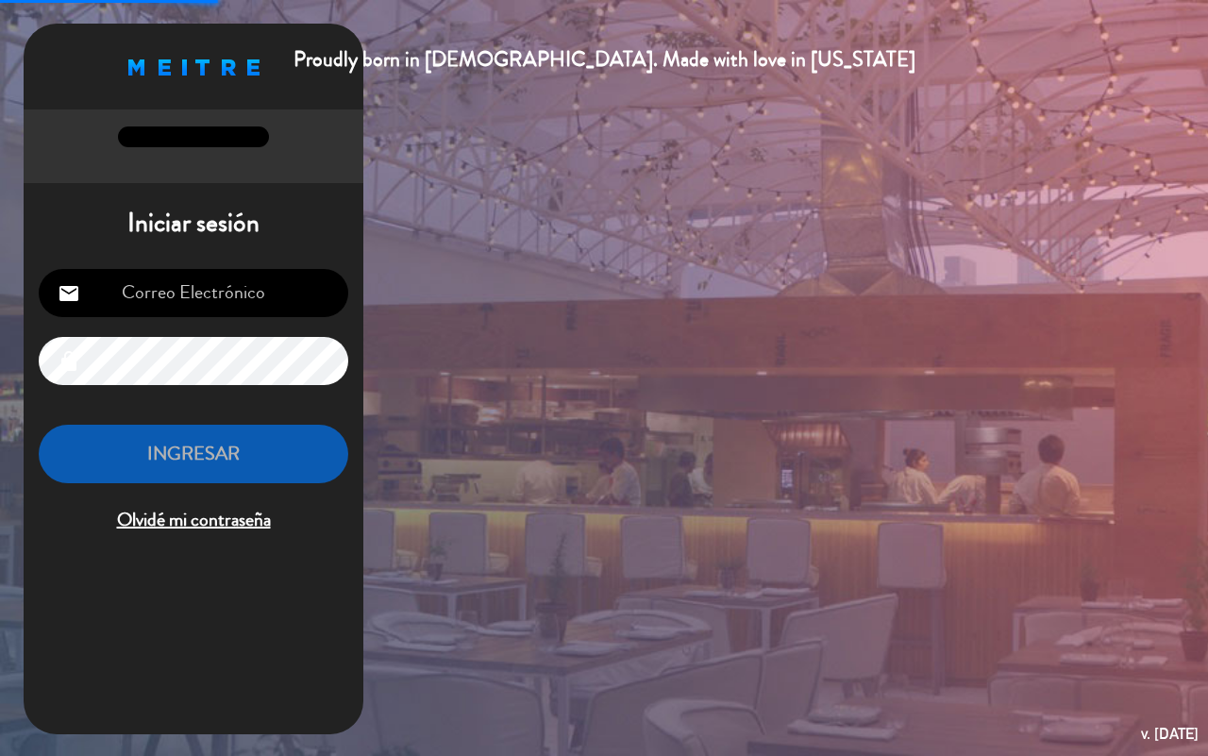
type input "[EMAIL_ADDRESS][DOMAIN_NAME]"
click at [223, 463] on button "INGRESAR" at bounding box center [194, 454] width 310 height 59
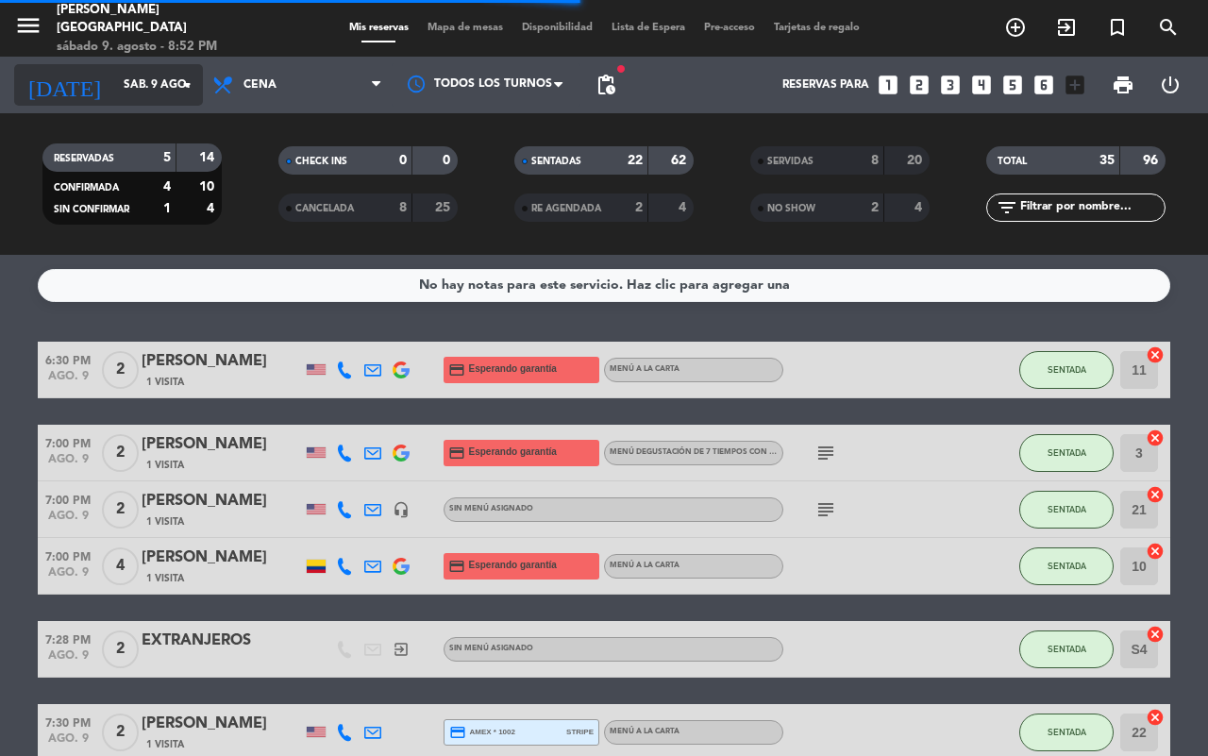
click at [176, 87] on icon "arrow_drop_down" at bounding box center [187, 85] width 23 height 23
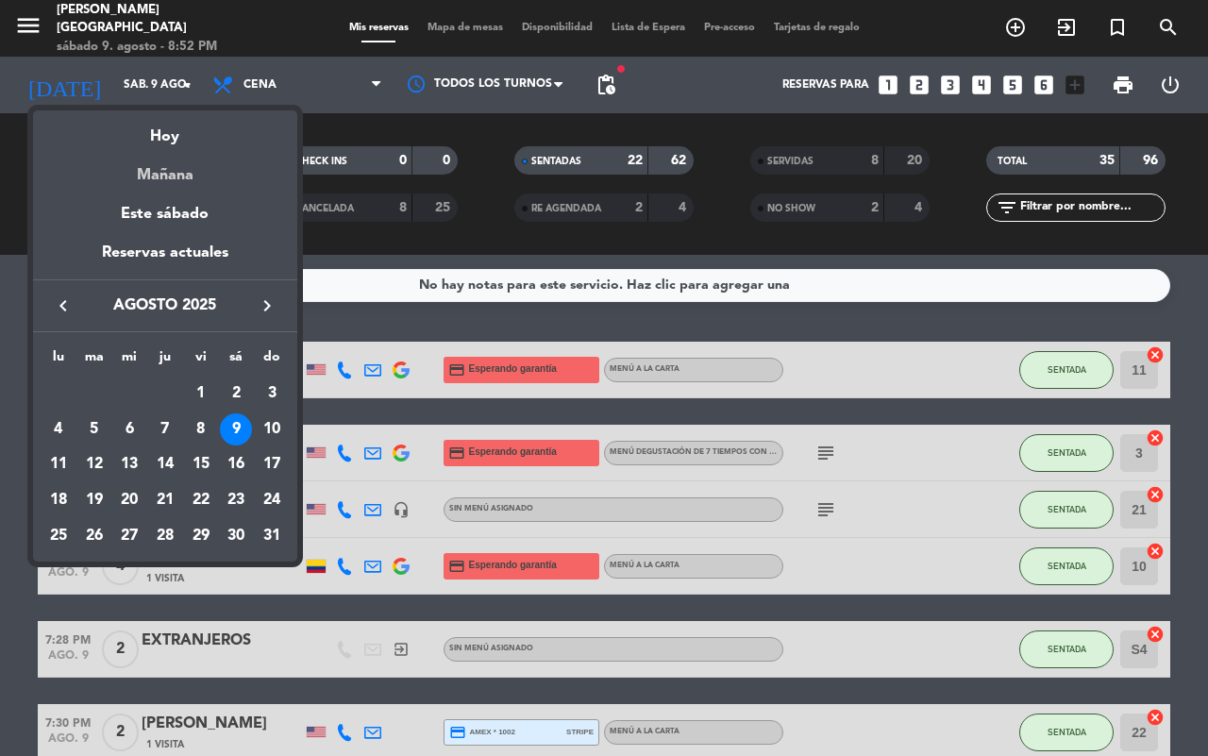
click at [168, 176] on div "Mañana" at bounding box center [165, 168] width 264 height 39
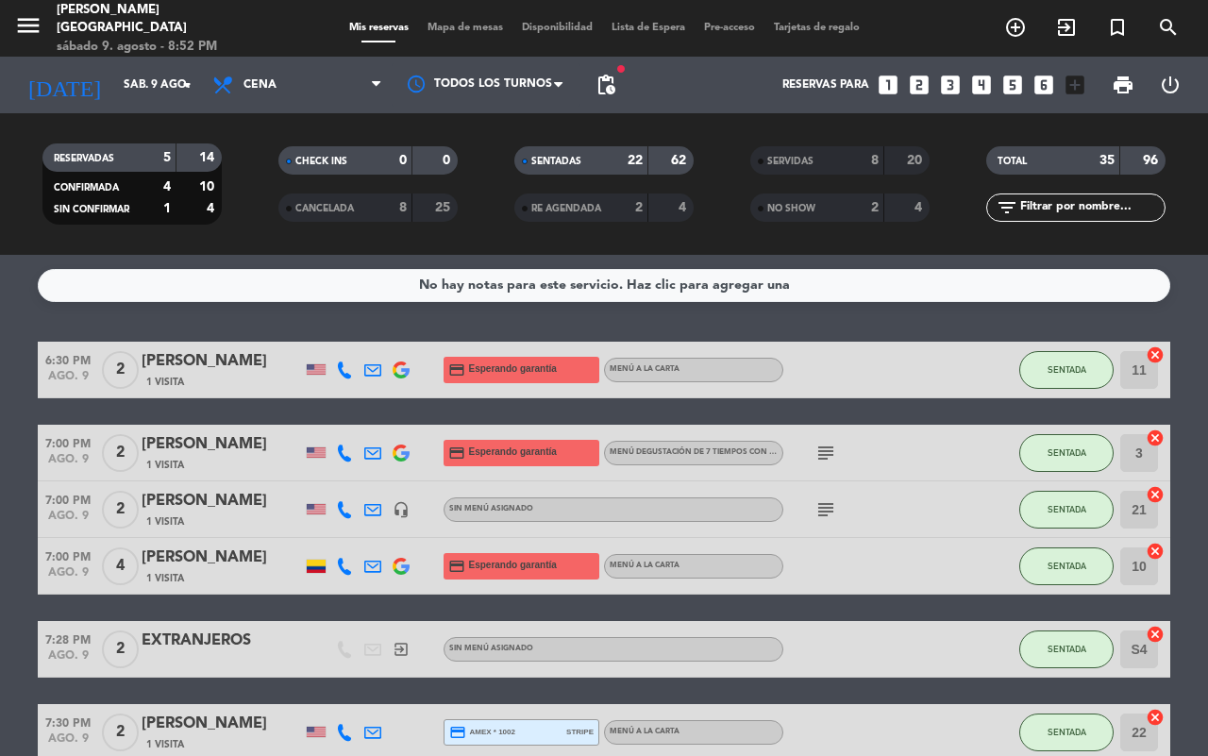
type input "dom. 10 ago."
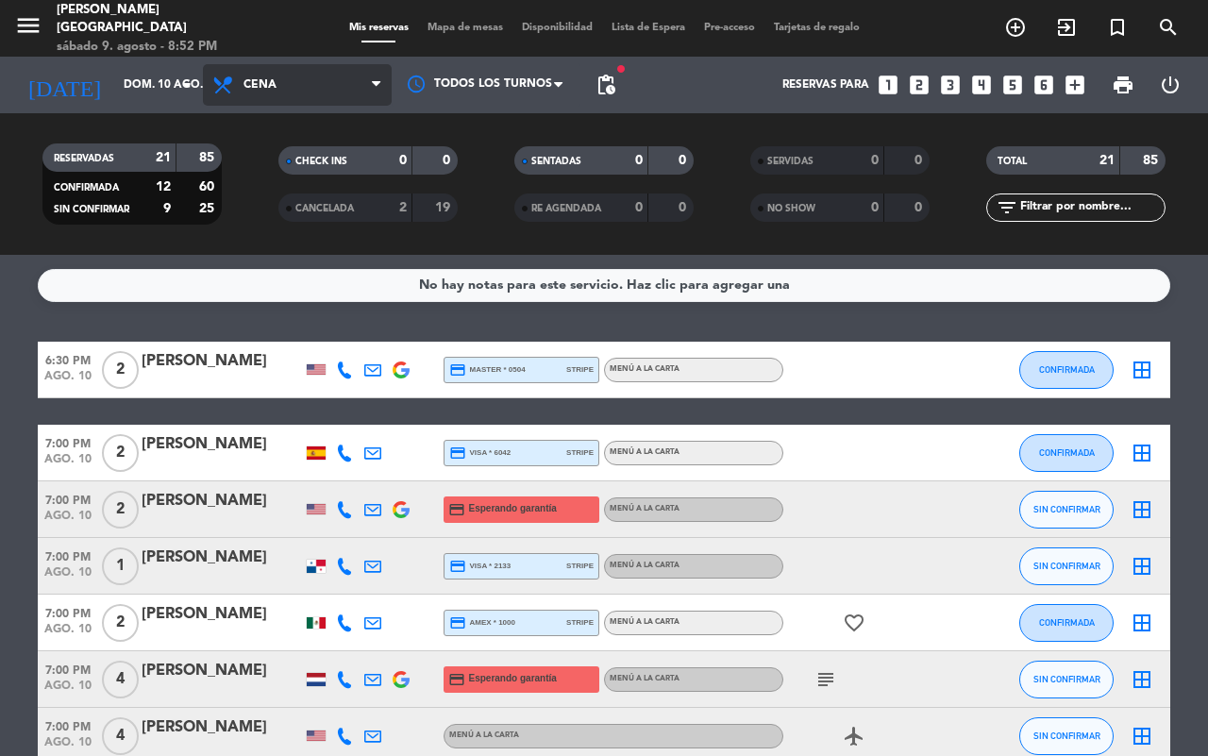
click at [344, 80] on span "Cena" at bounding box center [297, 85] width 189 height 42
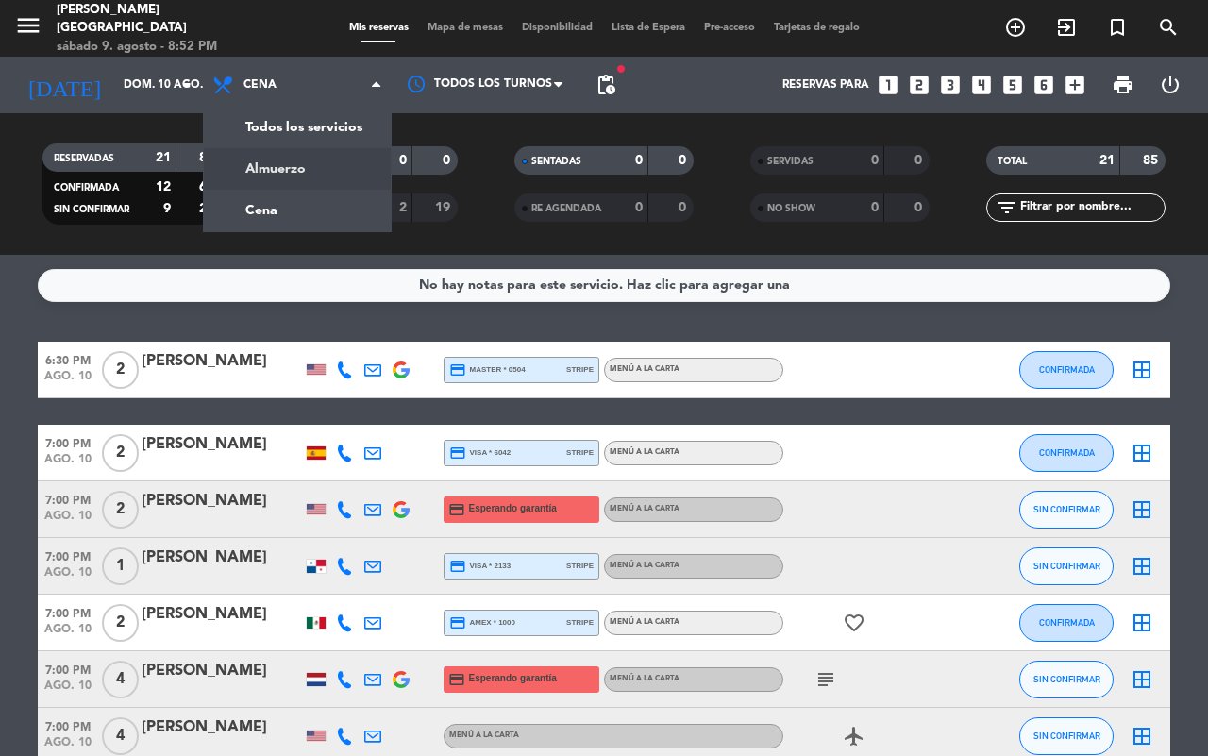
click at [238, 170] on div "menu [PERSON_NAME] sábado 9. agosto - 8:52 PM Mis reservas Mapa de mesas Dispon…" at bounding box center [604, 127] width 1208 height 255
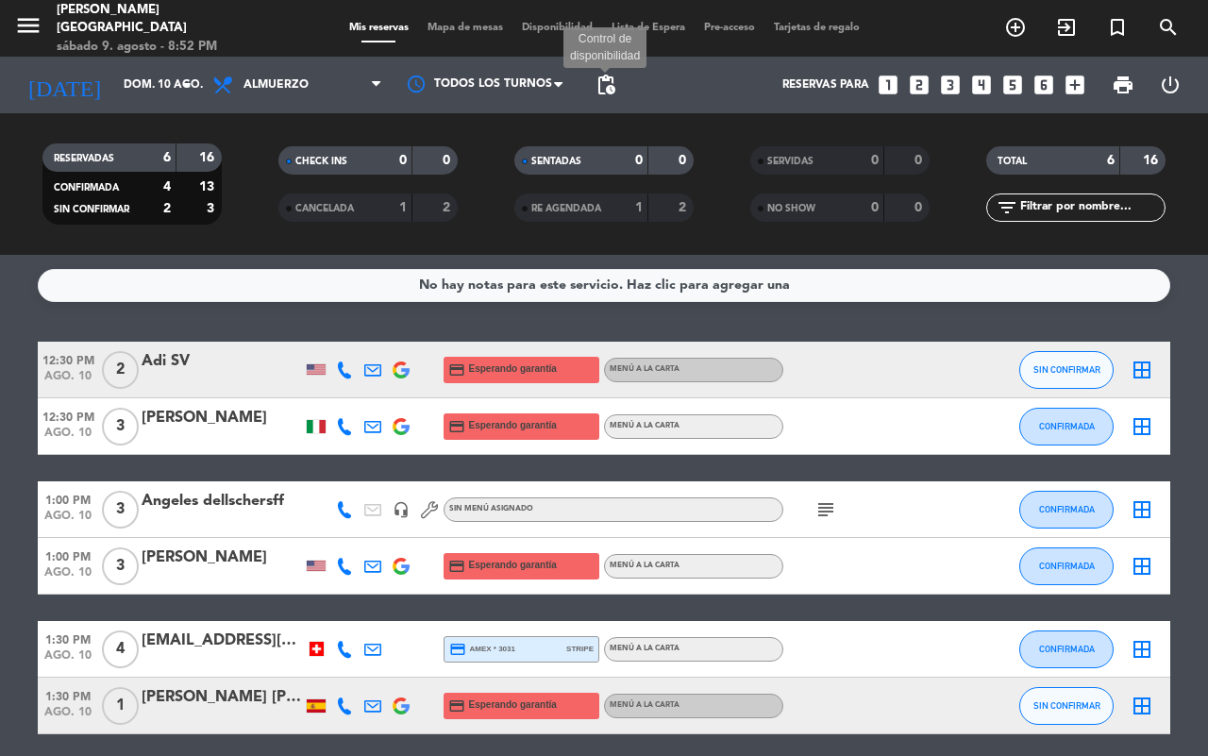
click at [602, 81] on span "pending_actions" at bounding box center [606, 85] width 23 height 23
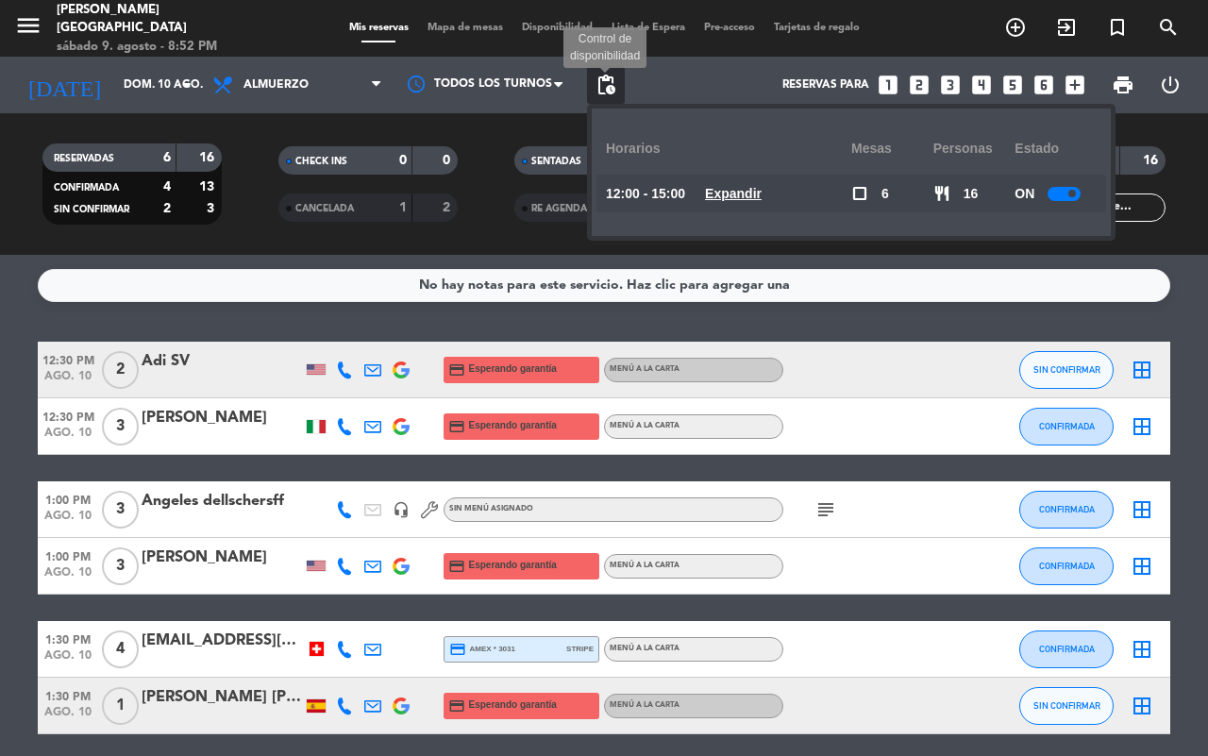
drag, startPoint x: 602, startPoint y: 83, endPoint x: 428, endPoint y: 48, distance: 178.1
click at [602, 85] on span "pending_actions" at bounding box center [606, 85] width 23 height 23
